Goal: Task Accomplishment & Management: Complete application form

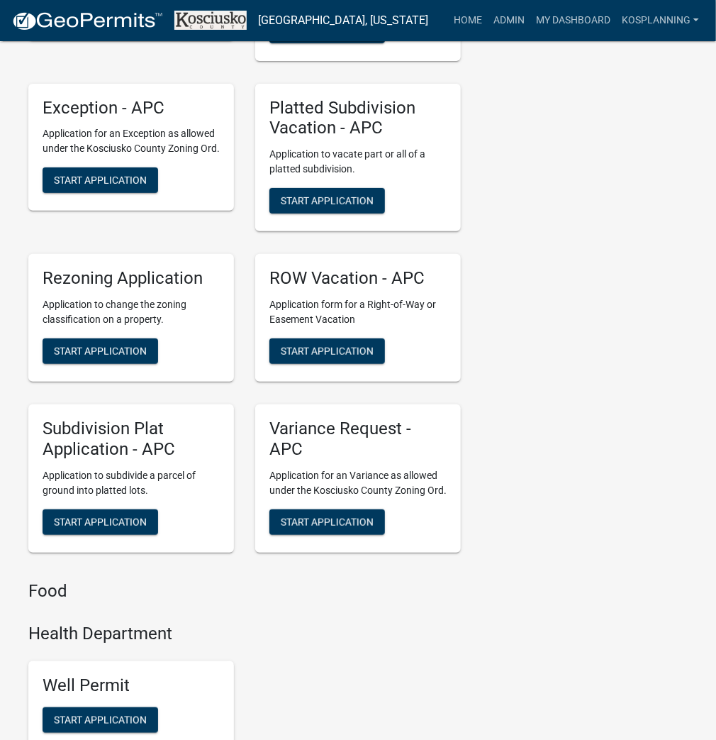
scroll to position [3857, 0]
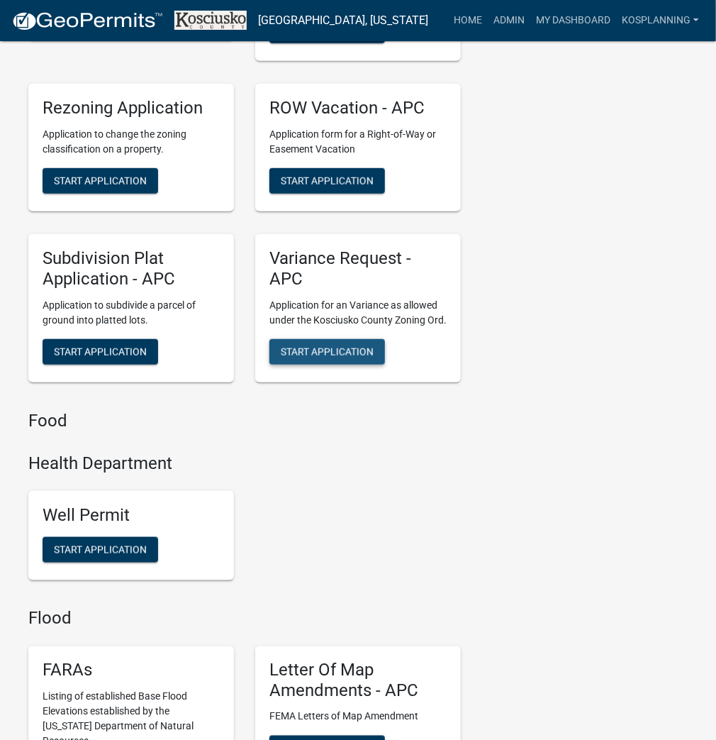
click at [286, 357] on span "Start Application" at bounding box center [327, 350] width 93 height 11
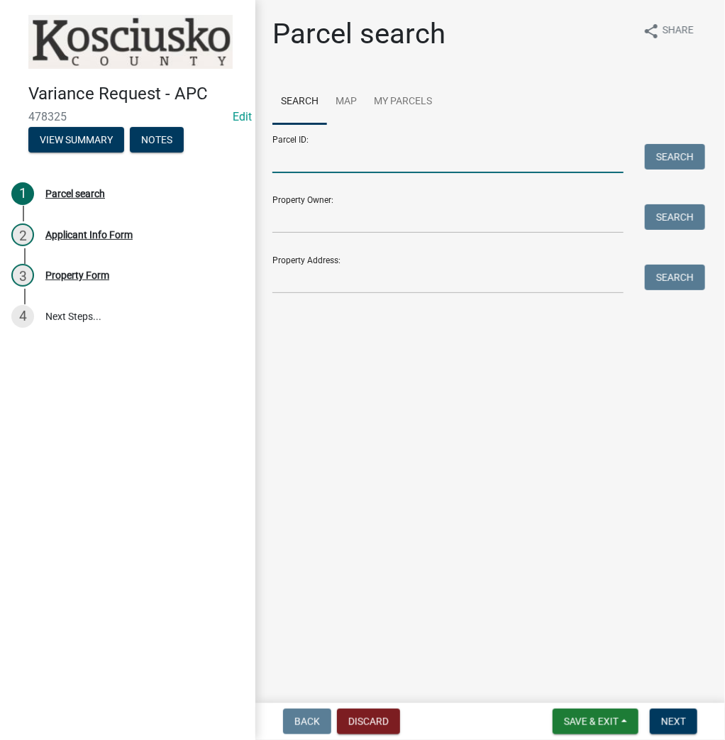
click at [347, 152] on input "Parcel ID:" at bounding box center [447, 158] width 351 height 29
click at [389, 162] on input "Parcel ID:" at bounding box center [447, 158] width 351 height 29
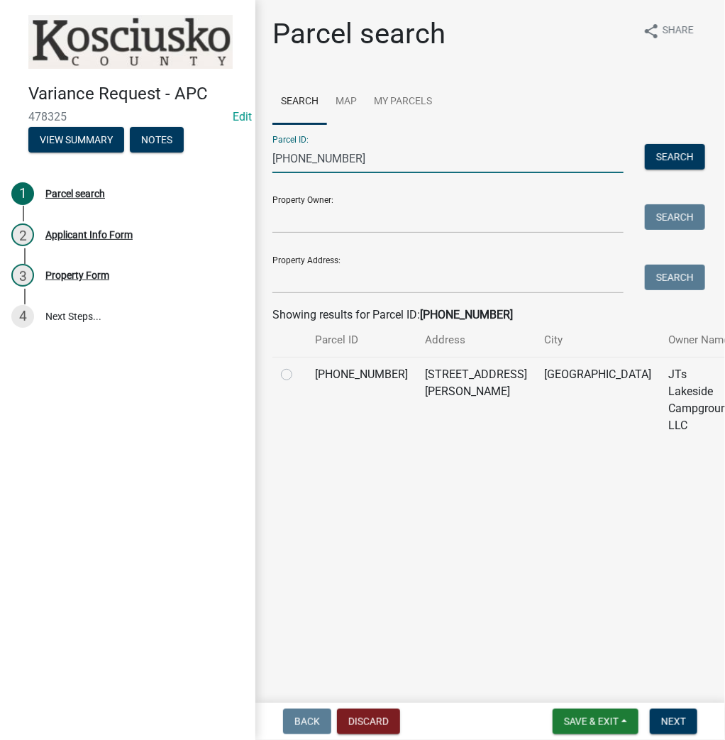
type input "[PHONE_NUMBER]"
click at [298, 366] on label at bounding box center [298, 366] width 0 height 0
click at [298, 375] on input "radio" at bounding box center [302, 370] width 9 height 9
radio input "true"
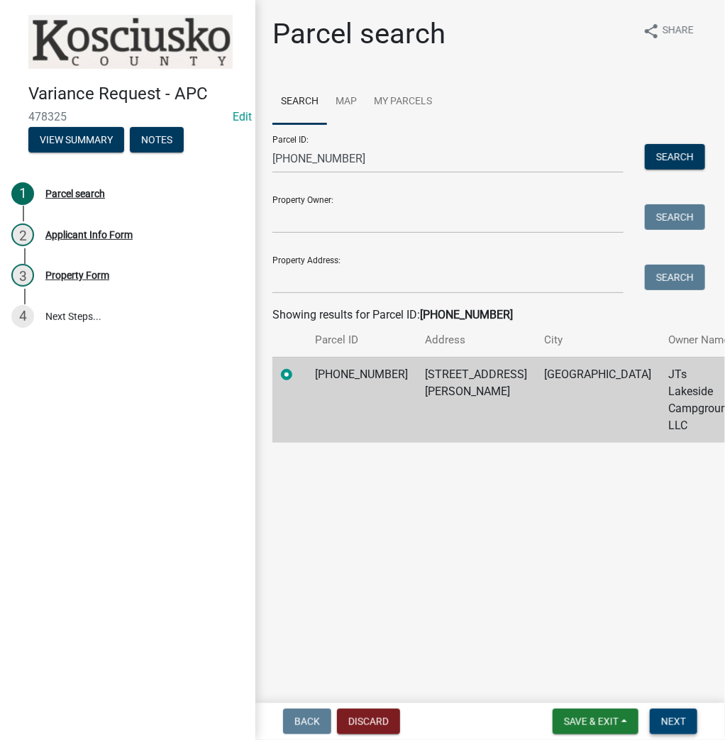
drag, startPoint x: 679, startPoint y: 718, endPoint x: 686, endPoint y: 701, distance: 18.1
click at [679, 718] on span "Next" at bounding box center [673, 720] width 25 height 11
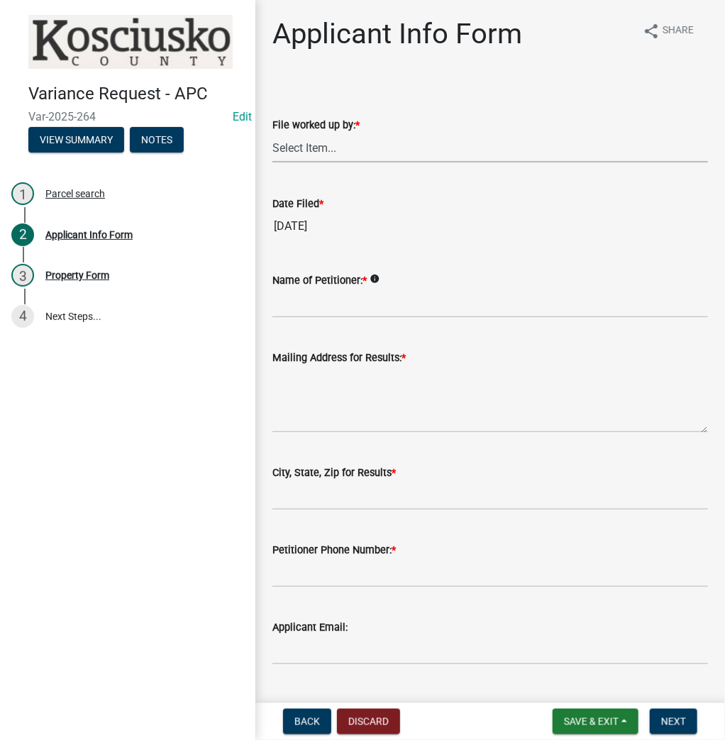
click at [416, 145] on select "Select Item... MMS LT AT CS [PERSON_NAME]" at bounding box center [489, 147] width 435 height 29
click at [272, 133] on select "Select Item... MMS LT AT CS [PERSON_NAME]" at bounding box center [489, 147] width 435 height 29
select select "4d3913d6-5a87-4fbb-afdb-cf4209782895"
click at [342, 311] on input "Name of Petitioner: *" at bounding box center [489, 303] width 435 height 29
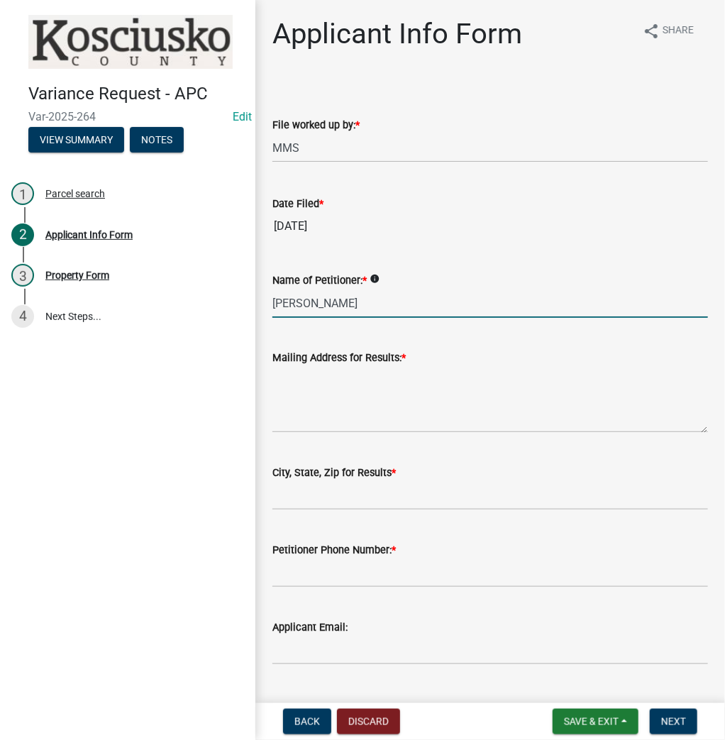
type input "[PERSON_NAME]"
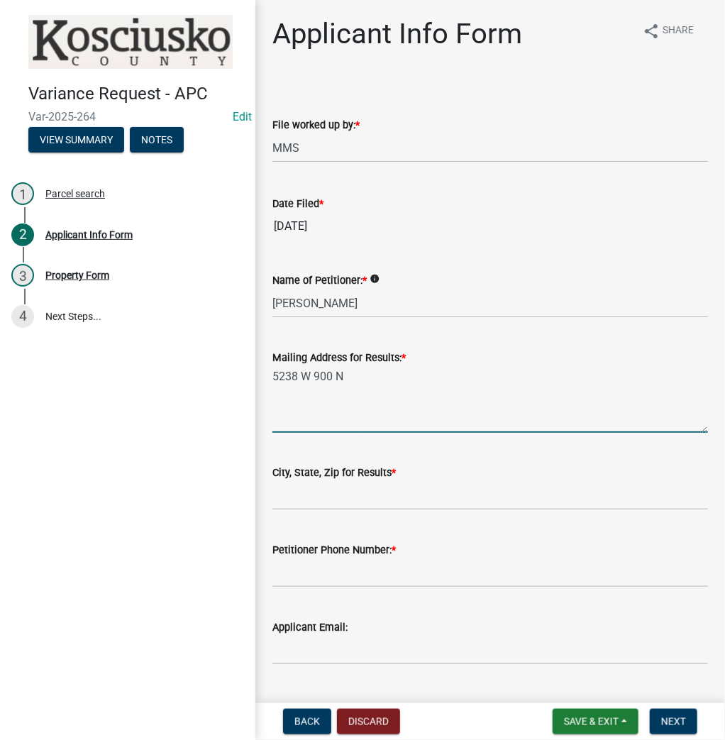
type textarea "5238 W 900 N"
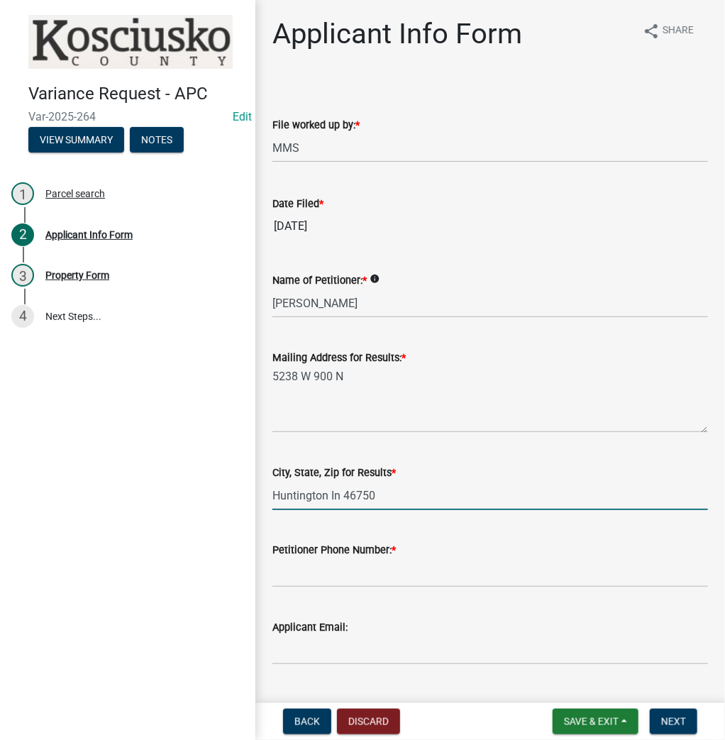
type input "Huntington In 46750"
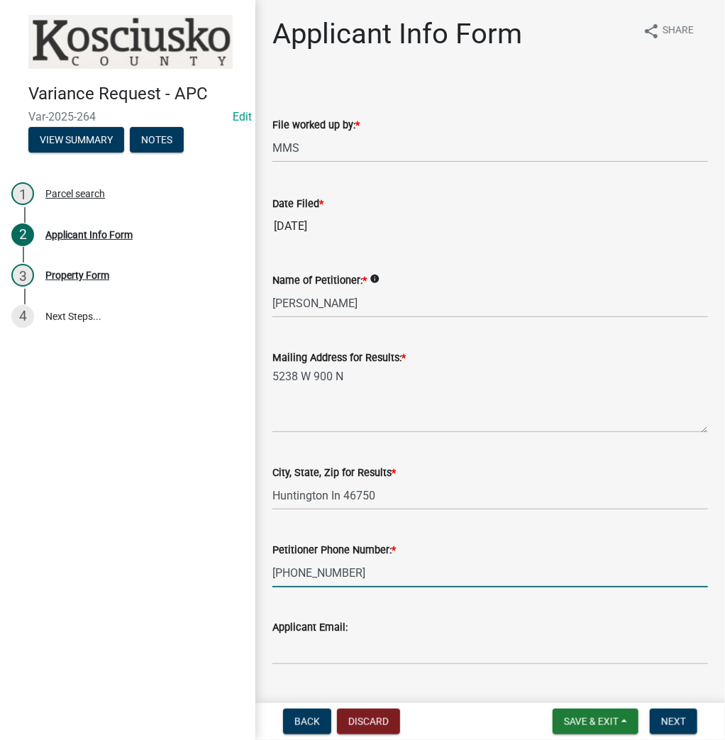
type input "[PHONE_NUMBER]"
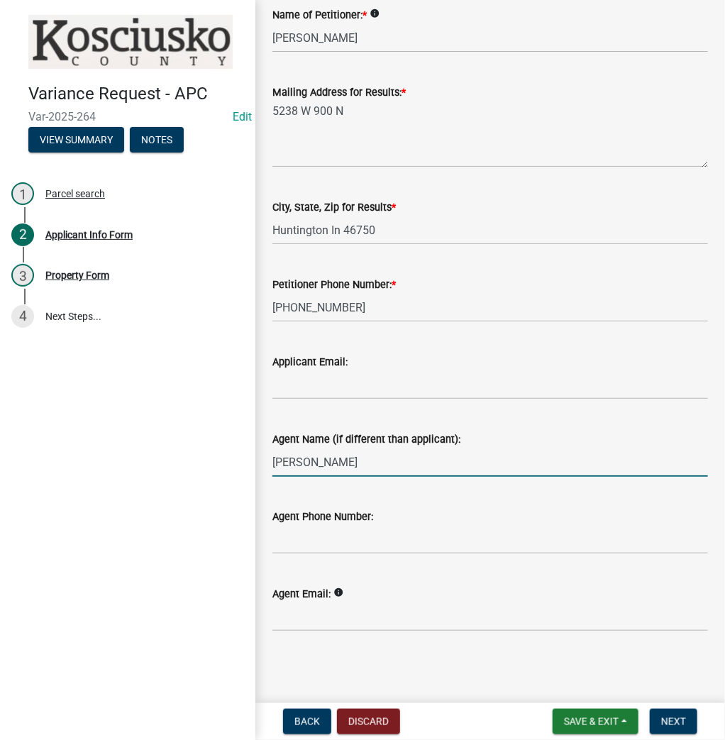
type input "[PERSON_NAME]"
click at [374, 520] on div "Agent Phone Number:" at bounding box center [489, 516] width 435 height 17
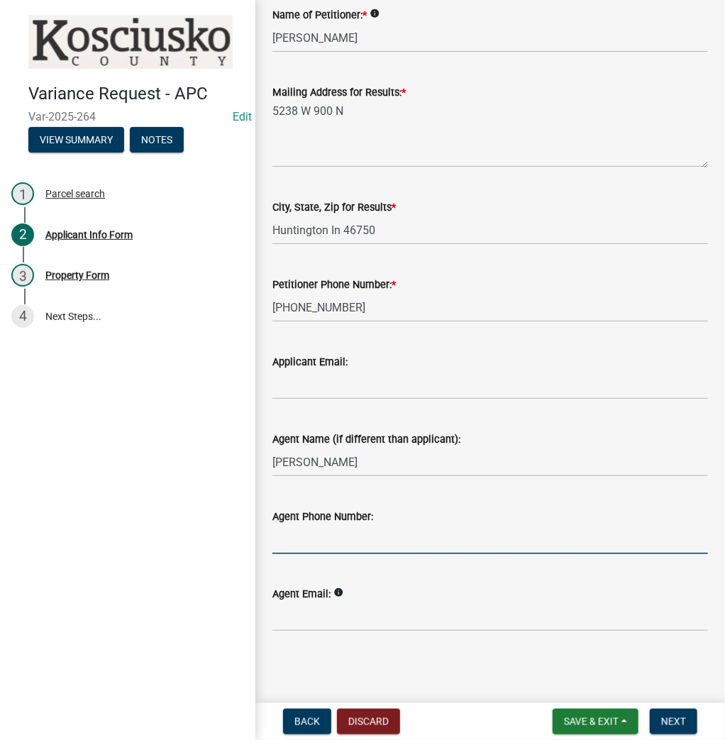
click at [380, 539] on input "Agent Phone Number:" at bounding box center [489, 539] width 435 height 29
type input "[PHONE_NUMBER]"
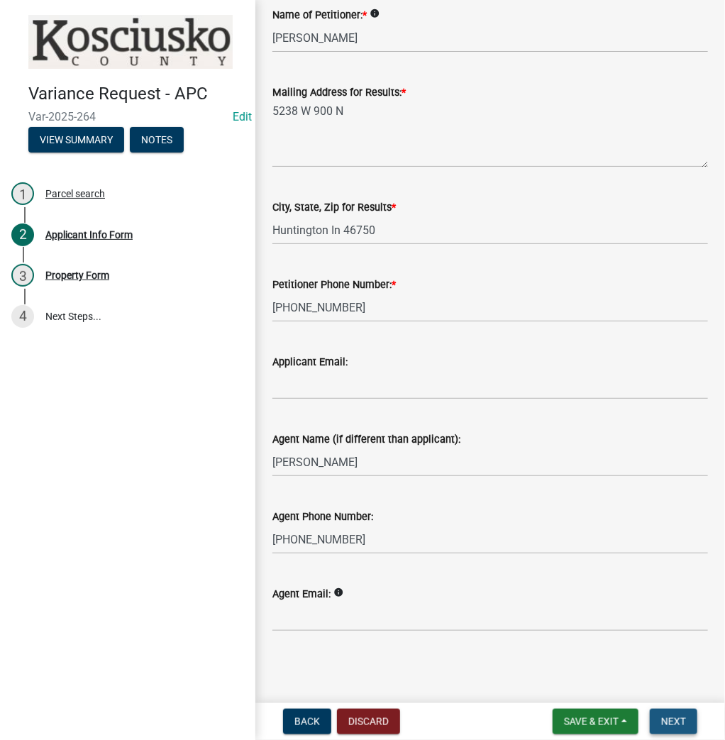
click at [696, 717] on button "Next" at bounding box center [674, 721] width 48 height 26
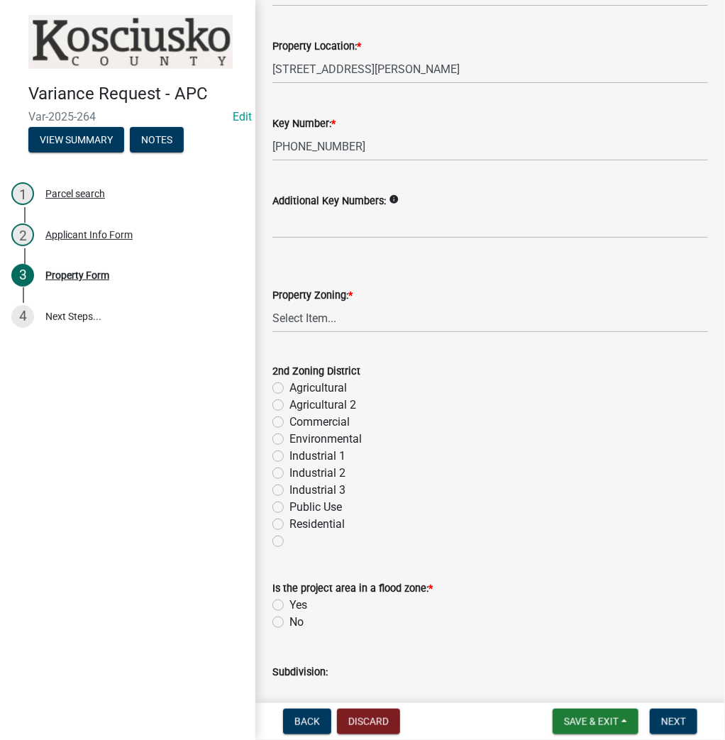
scroll to position [340, 0]
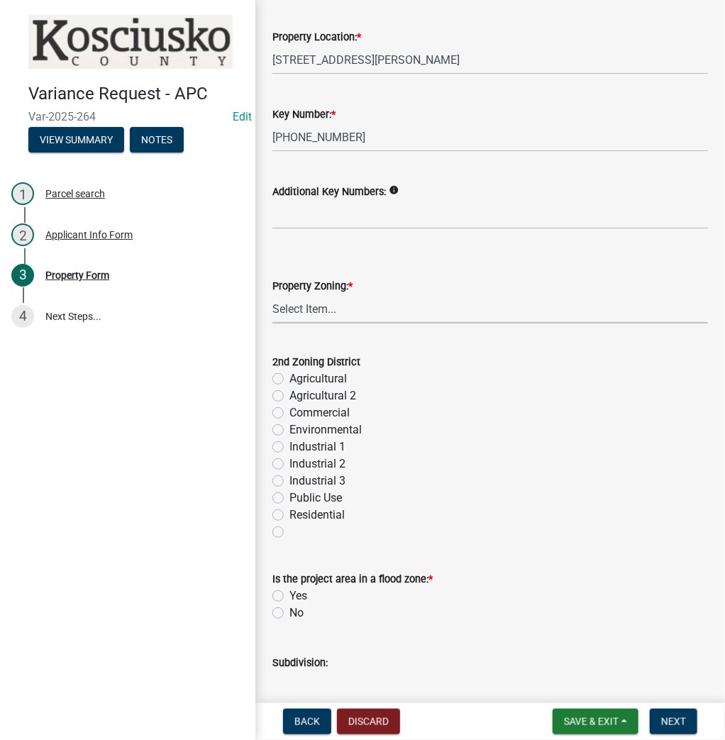
click at [315, 306] on select "Select Item... Agricultural Agricultural 2 Commercial Environmental Industrial …" at bounding box center [489, 308] width 435 height 29
click at [272, 294] on select "Select Item... Agricultural Agricultural 2 Commercial Environmental Industrial …" at bounding box center [489, 308] width 435 height 29
select select "1146270b-2111-4e23-bf7f-74ce85cf7041"
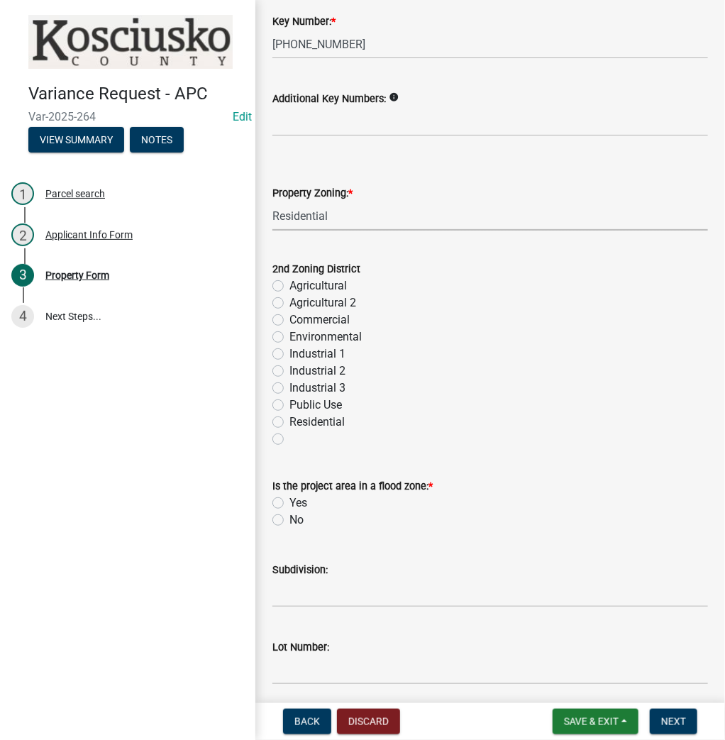
scroll to position [454, 0]
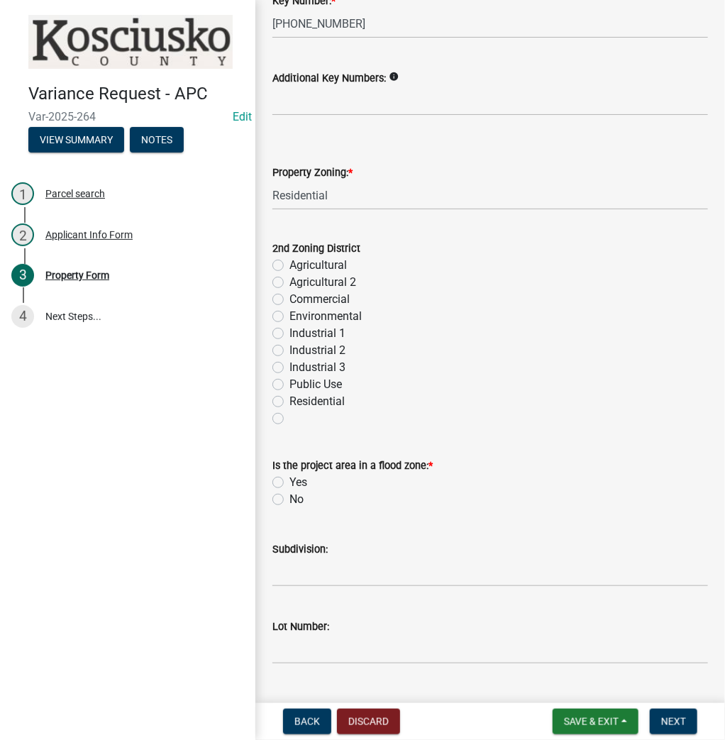
click at [289, 498] on label "No" at bounding box center [296, 499] width 14 height 17
click at [289, 498] on input "No" at bounding box center [293, 495] width 9 height 9
radio input "true"
click at [309, 574] on input "Subdivision:" at bounding box center [489, 571] width 435 height 29
type input "JTs"
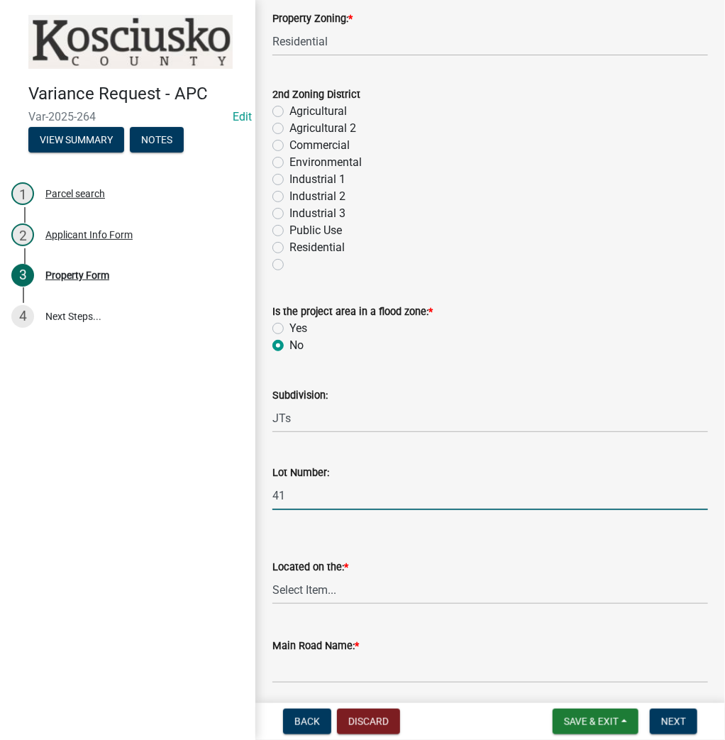
scroll to position [681, 0]
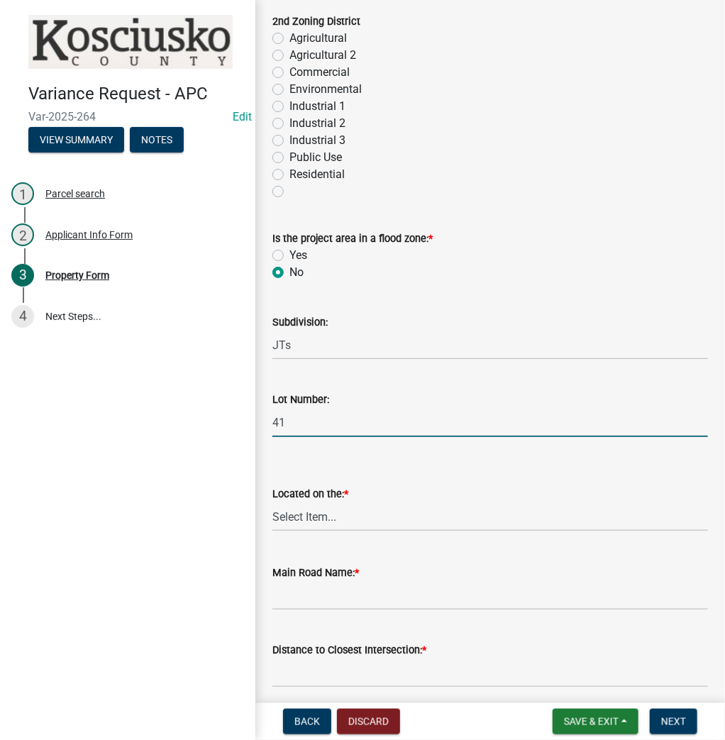
type input "41"
click at [313, 513] on select "Select Item... North Northeast Northwest South Southeast Southwest [GEOGRAPHIC_…" at bounding box center [489, 516] width 435 height 29
click at [272, 502] on select "Select Item... North Northeast Northwest South Southeast Southwest [GEOGRAPHIC_…" at bounding box center [489, 516] width 435 height 29
select select "a970d481-4b24-4397-adea-9fa616519827"
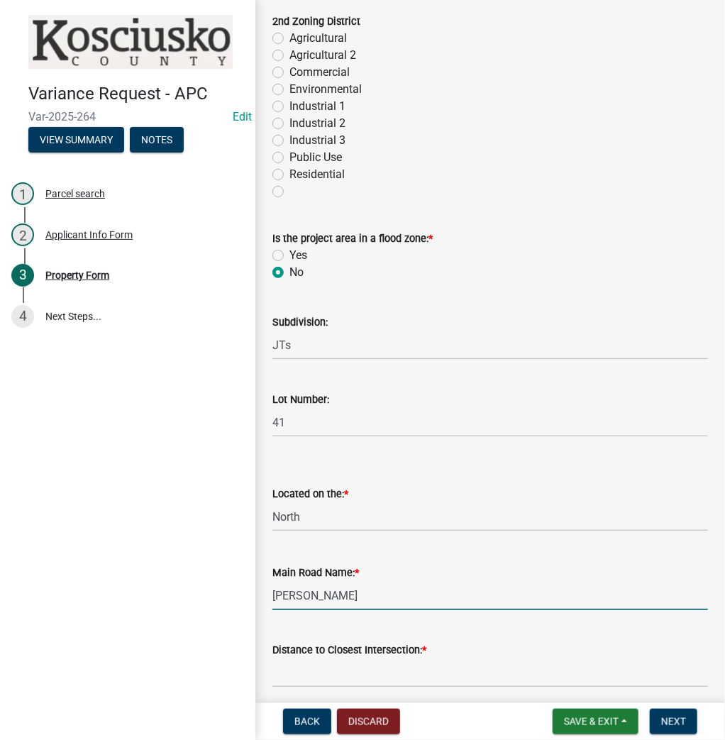
type input "[PERSON_NAME]"
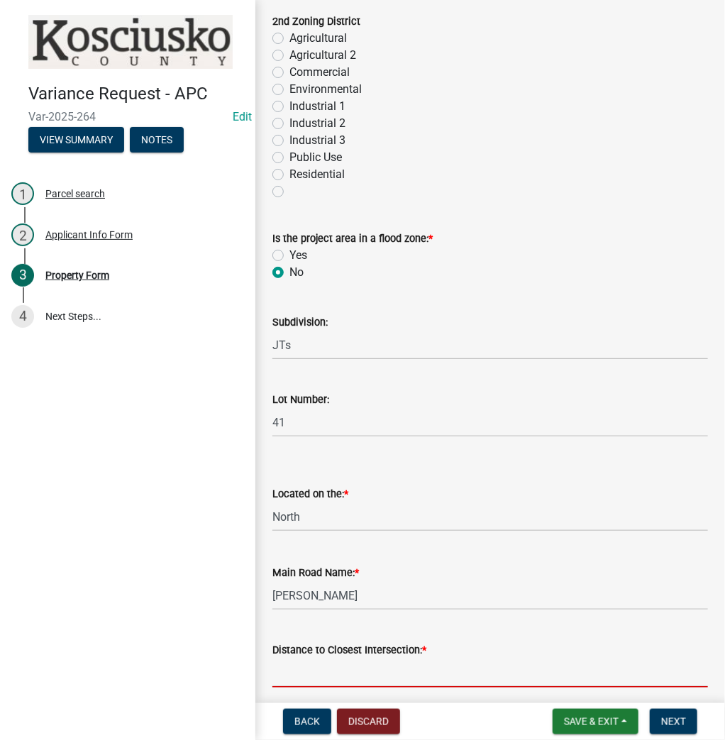
click at [336, 673] on input "text" at bounding box center [489, 672] width 435 height 29
type input "100"
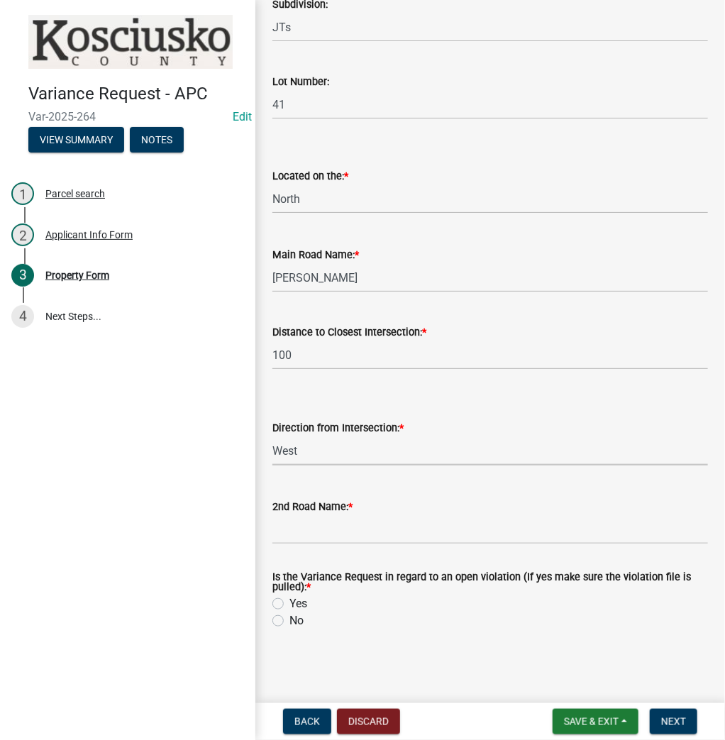
select select "b983368b-bd6c-49f0-a245-937c986c7d91"
type input "EMS B31 Ln"
click at [289, 618] on label "No" at bounding box center [296, 620] width 14 height 17
click at [289, 618] on input "No" at bounding box center [293, 616] width 9 height 9
radio input "true"
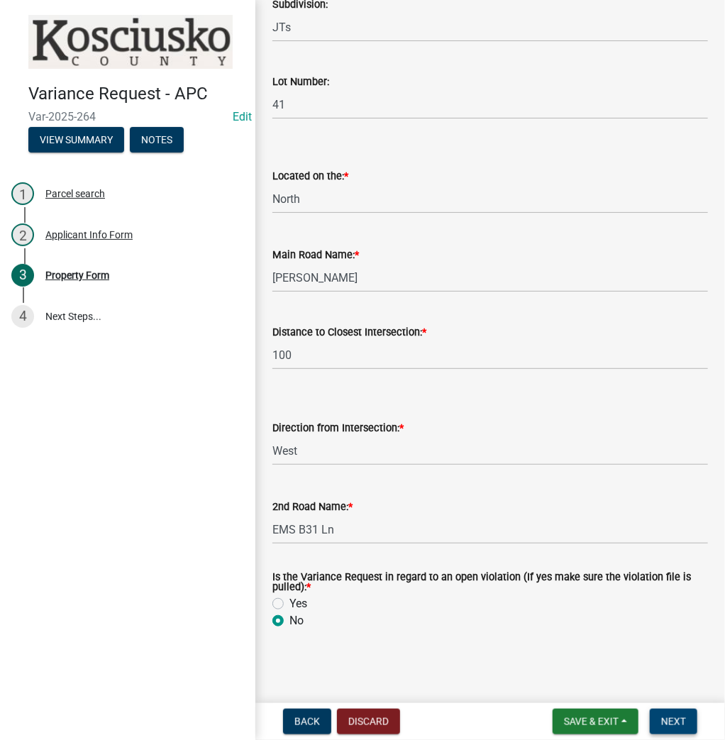
click at [669, 716] on span "Next" at bounding box center [673, 720] width 25 height 11
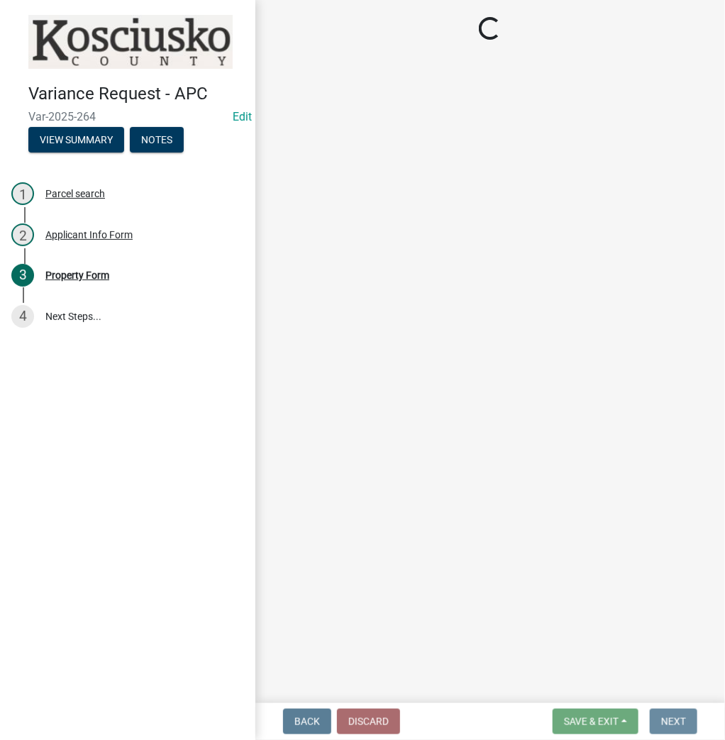
scroll to position [0, 0]
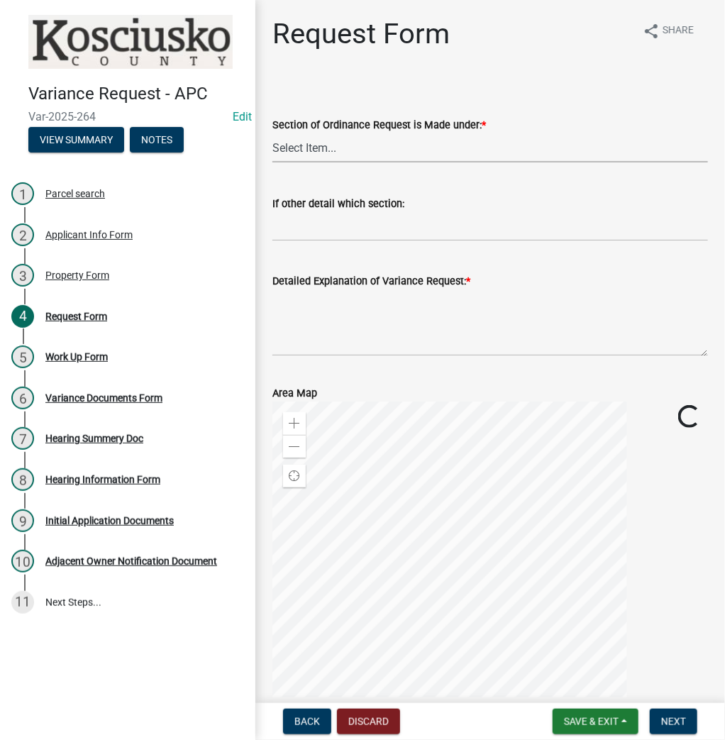
click at [352, 155] on select "Select Item... 2.10 I1 Criteria 2.11 I2 Criteria I3 Criteria 2.15 Lot and Yard …" at bounding box center [489, 147] width 435 height 29
click at [272, 133] on select "Select Item... 2.10 I1 Criteria 2.11 I2 Criteria I3 Criteria 2.15 Lot and Yard …" at bounding box center [489, 147] width 435 height 29
select select "77eb12f8-2a64-4a31-bfec-9b00716b2165"
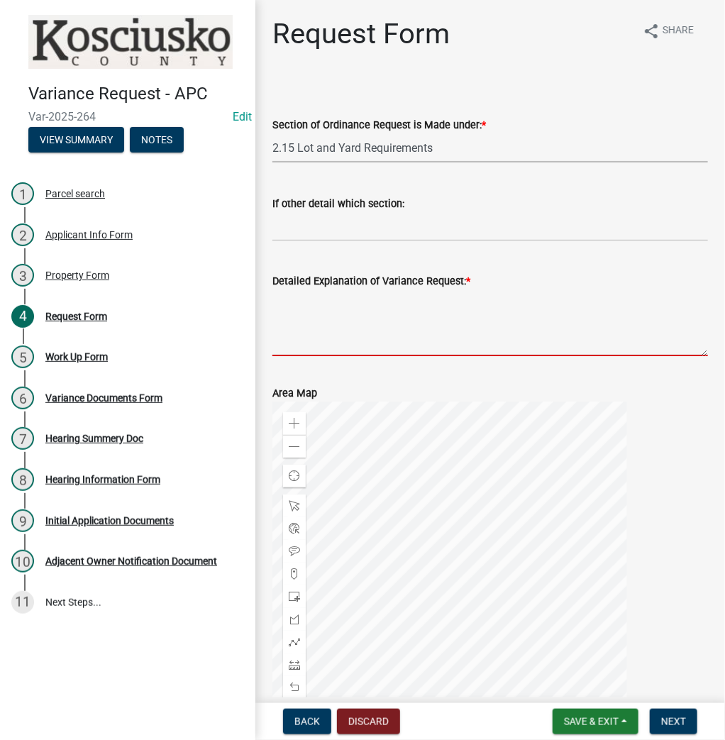
click at [304, 309] on textarea "Detailed Explanation of Variance Request: *" at bounding box center [489, 322] width 435 height 67
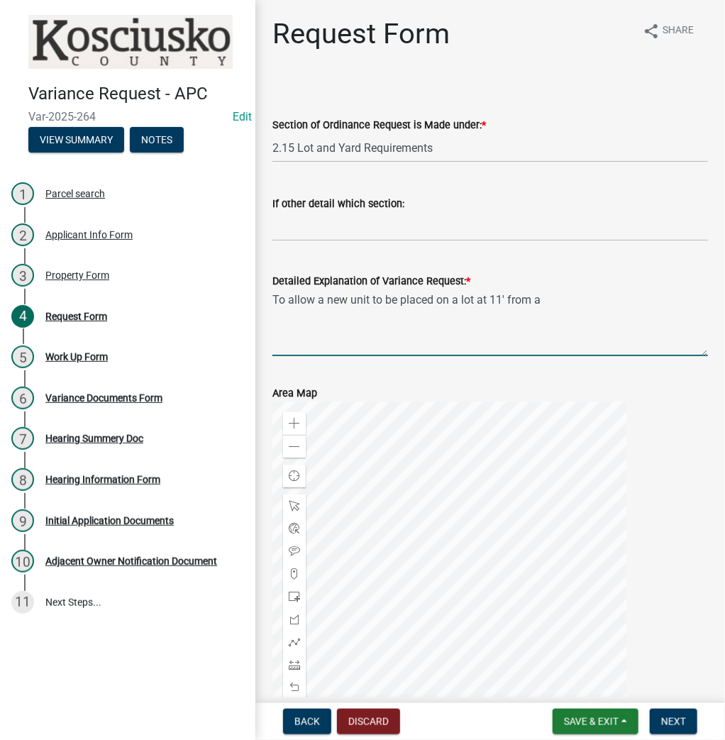
click at [564, 303] on textarea "To allow a new unit to be placed on a lot at 11' from a" at bounding box center [489, 322] width 435 height 67
click at [653, 299] on textarea "To allow a new unit to be placed on a lot at 11' from a NW interior Rd. and 12'…" at bounding box center [489, 322] width 435 height 67
type textarea "To allow a new unit to be placed on a lot at 11' from a NW interior Rd. and 11'…"
click at [668, 720] on span "Next" at bounding box center [673, 720] width 25 height 11
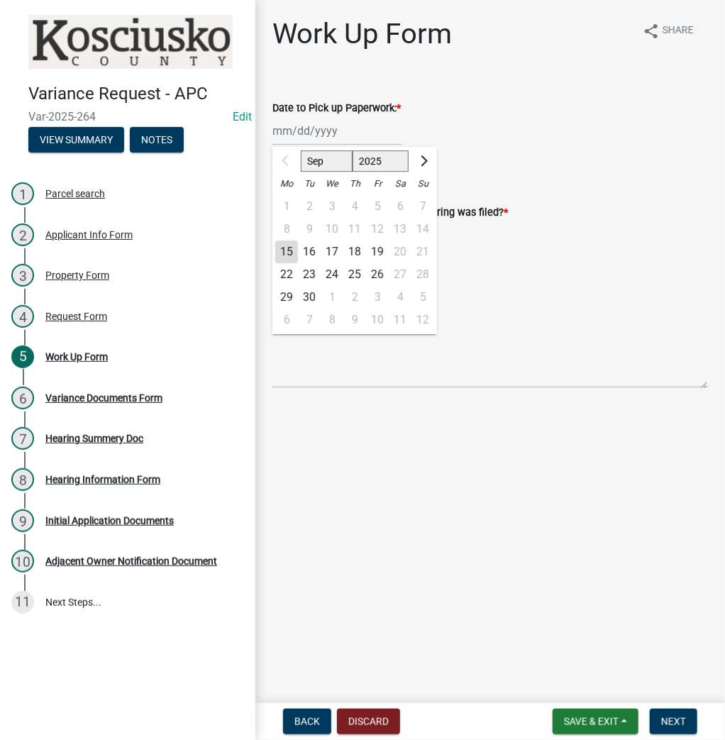
click at [286, 126] on div "Sep Oct Nov [DATE] 2026 2027 2028 2029 2030 2031 2032 2033 2034 2035 2036 2037 …" at bounding box center [337, 130] width 130 height 29
click at [284, 271] on div "22" at bounding box center [286, 274] width 23 height 23
type input "[DATE]"
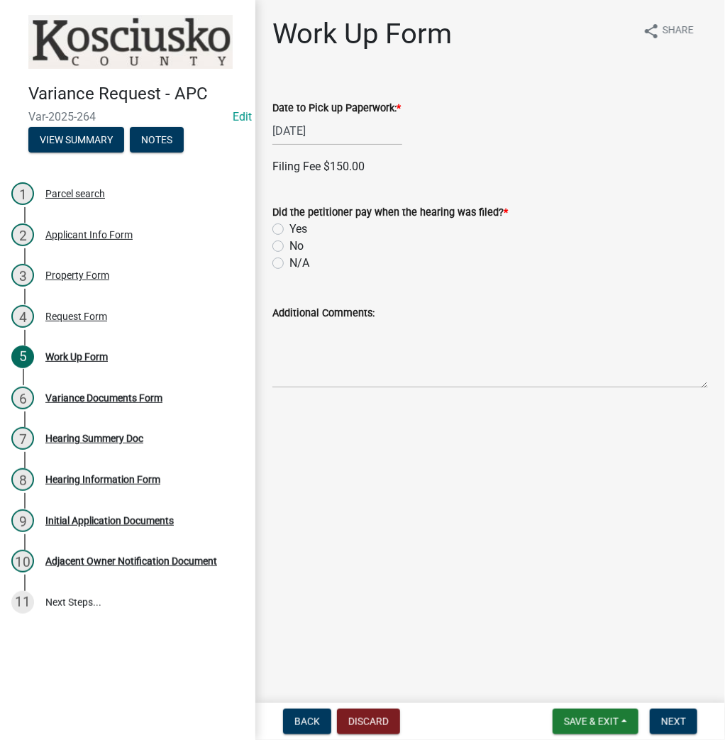
click at [289, 230] on label "Yes" at bounding box center [298, 229] width 18 height 17
click at [289, 230] on input "Yes" at bounding box center [293, 225] width 9 height 9
radio input "true"
click at [289, 360] on label "Check" at bounding box center [304, 360] width 30 height 17
click at [289, 360] on input "Check" at bounding box center [293, 356] width 9 height 9
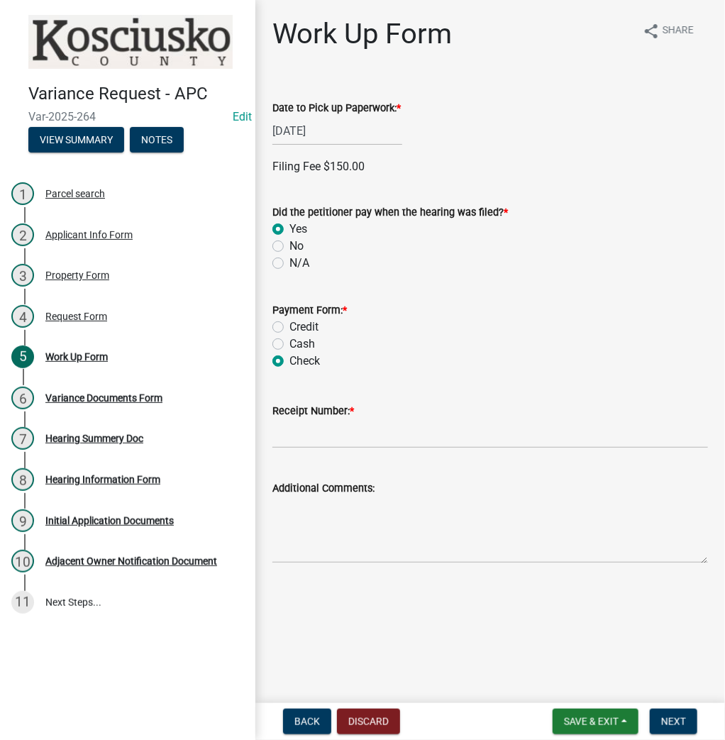
radio input "true"
click at [321, 436] on input "Receipt Number: *" at bounding box center [489, 433] width 435 height 29
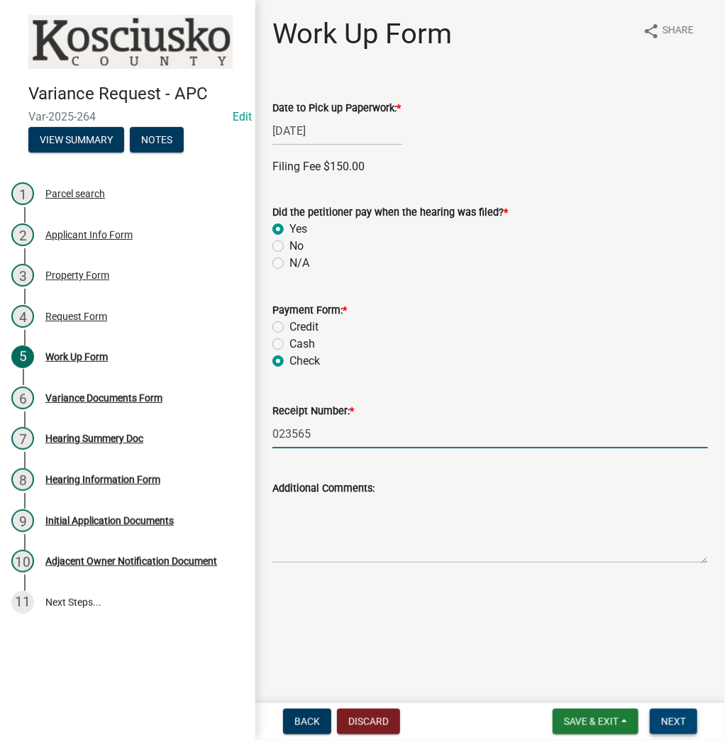
type input "023565"
click at [668, 722] on span "Next" at bounding box center [673, 720] width 25 height 11
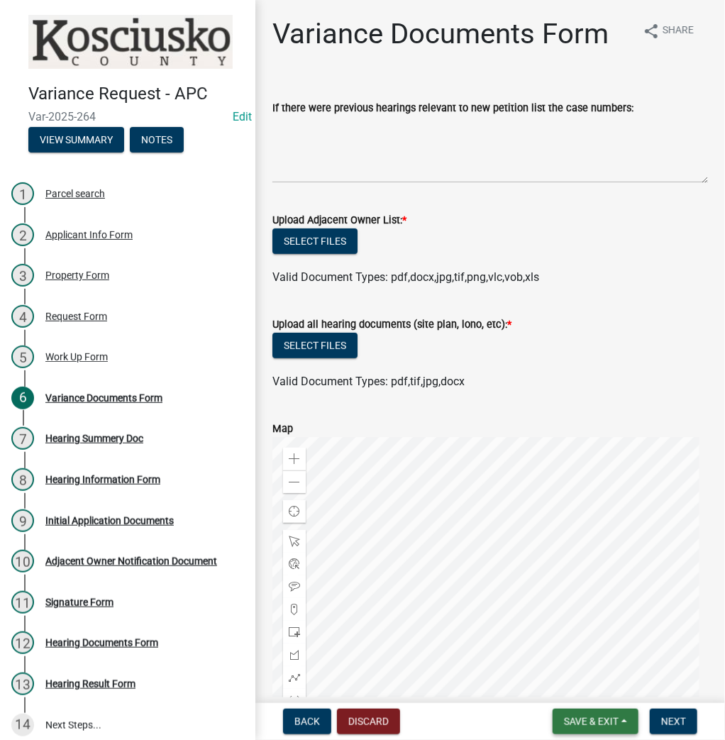
click at [596, 723] on span "Save & Exit" at bounding box center [591, 720] width 55 height 11
click at [581, 686] on button "Save & Exit" at bounding box center [581, 684] width 113 height 34
